Goal: Transaction & Acquisition: Purchase product/service

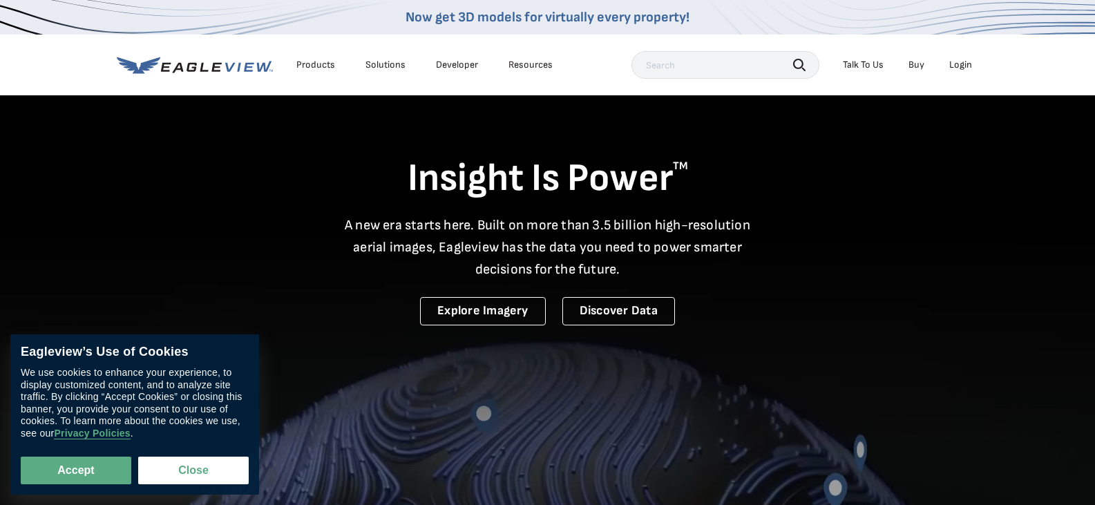
click at [967, 61] on div "Login" at bounding box center [960, 65] width 23 height 12
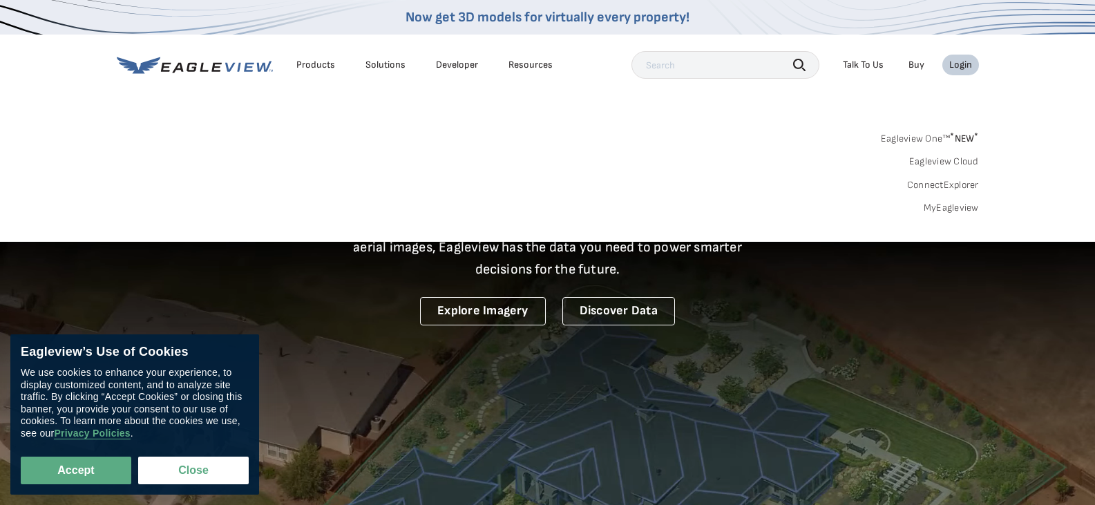
click at [946, 211] on link "MyEagleview" at bounding box center [951, 208] width 55 height 12
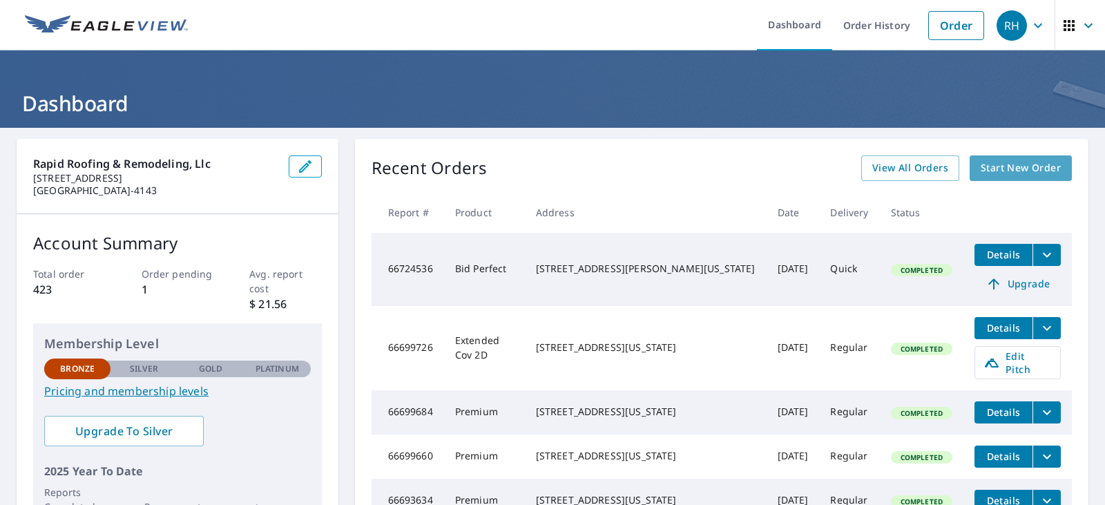
click at [998, 170] on span "Start New Order" at bounding box center [1021, 168] width 80 height 17
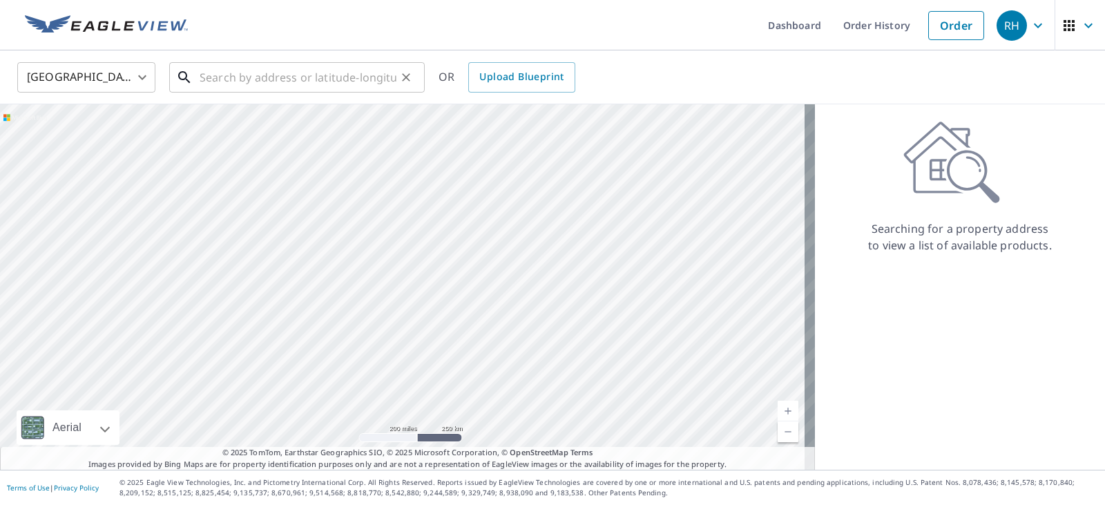
click at [228, 86] on input "text" at bounding box center [298, 77] width 197 height 39
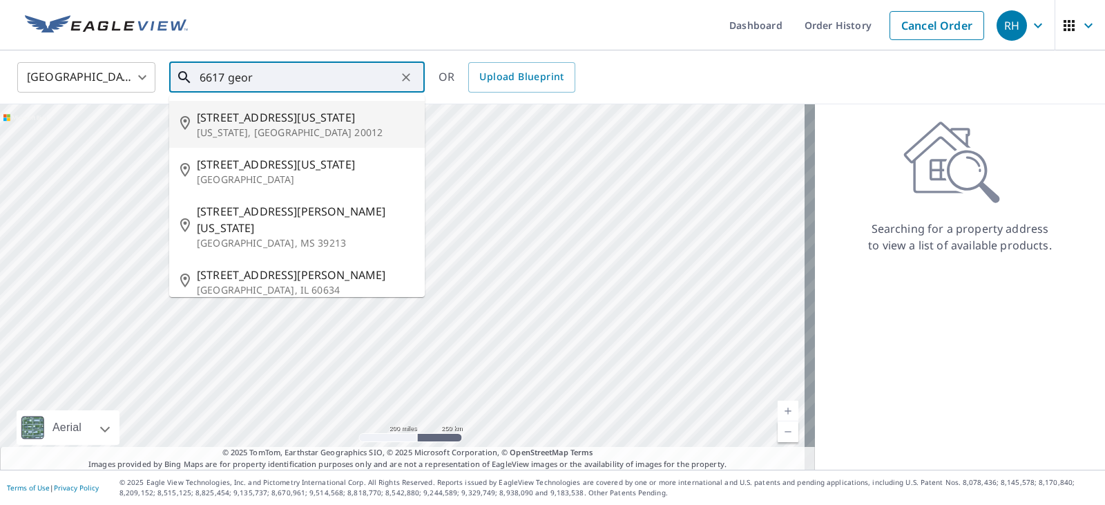
click at [239, 117] on span "6617 Georgia Ave NW" at bounding box center [305, 117] width 217 height 17
type input "6617 Georgia Ave NW Washington, DC 20012"
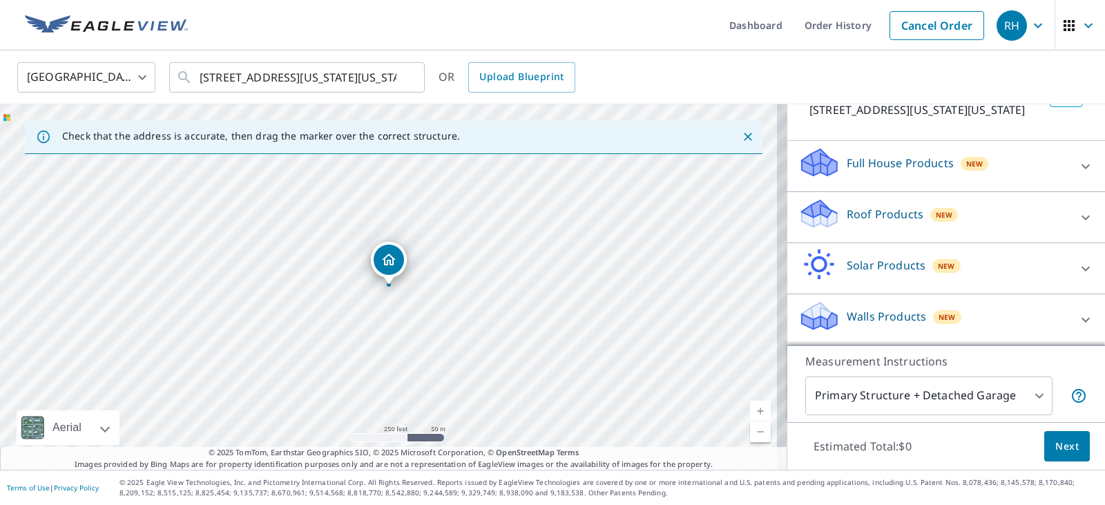
scroll to position [123, 0]
click at [859, 211] on p "Roof Products" at bounding box center [885, 214] width 77 height 17
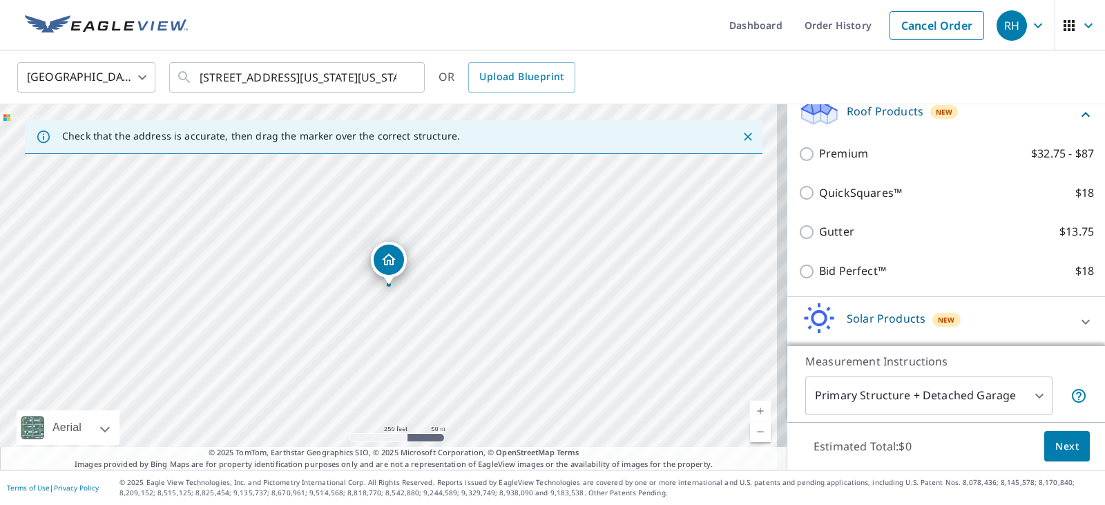
scroll to position [211, 0]
